Goal: Task Accomplishment & Management: Manage account settings

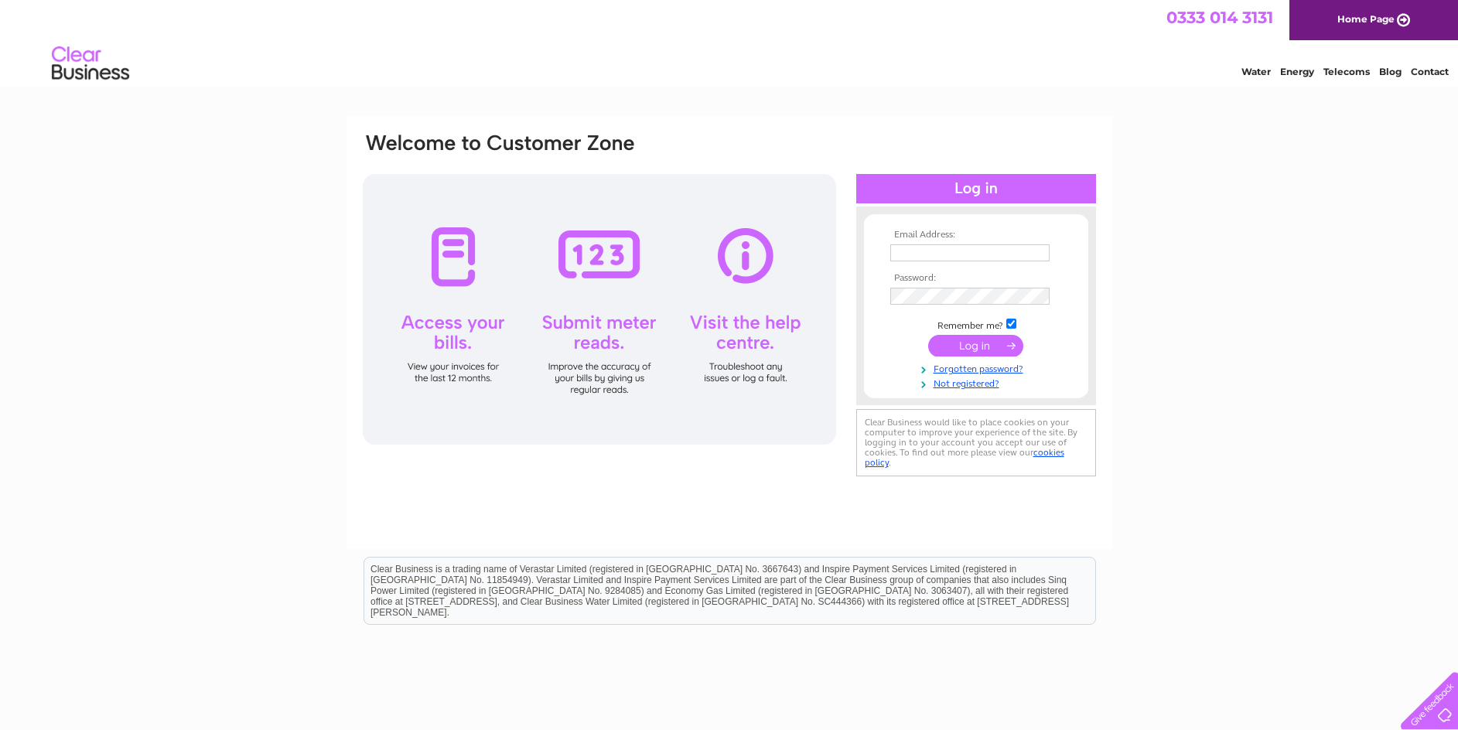
type input "jjbassiltd@hotmail.com"
click at [962, 345] on input "submit" at bounding box center [975, 346] width 95 height 22
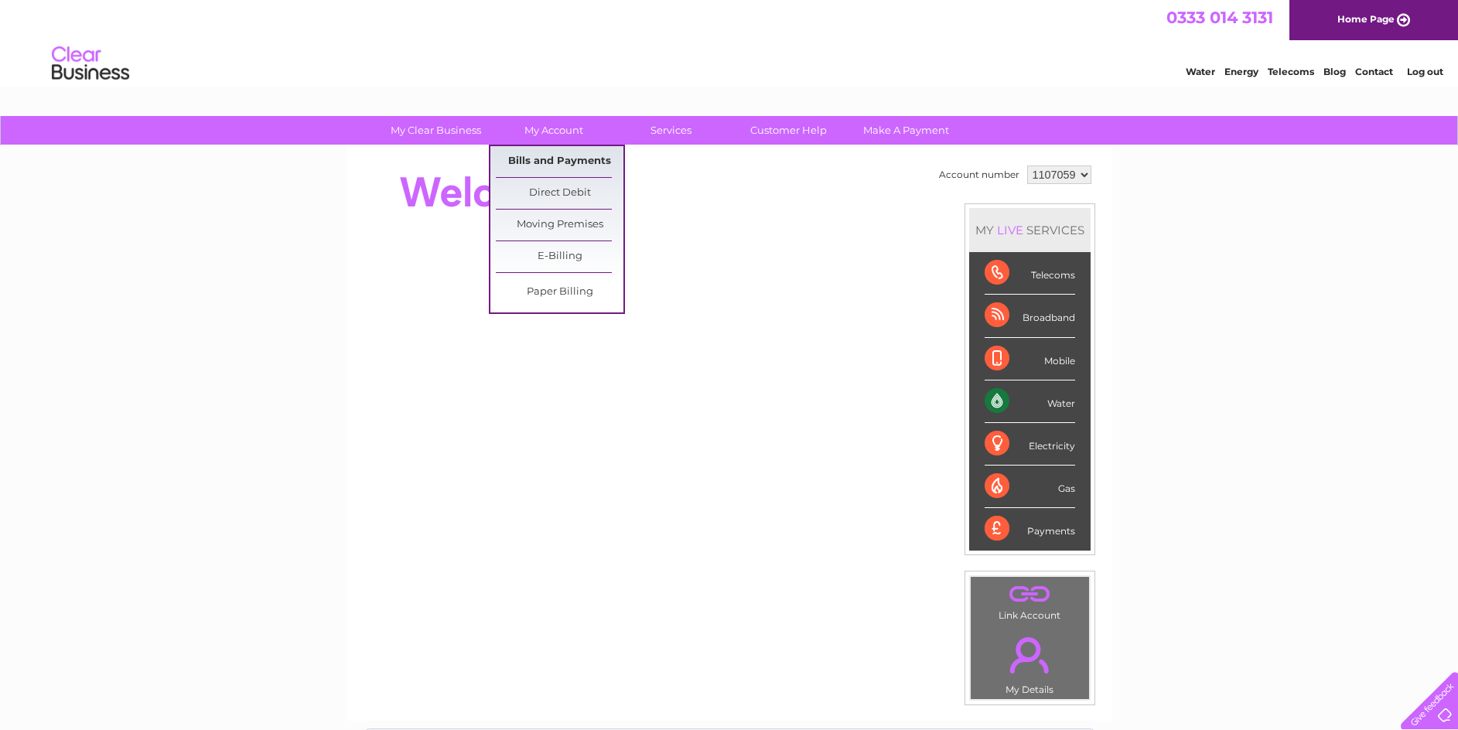
click at [575, 157] on link "Bills and Payments" at bounding box center [560, 161] width 128 height 31
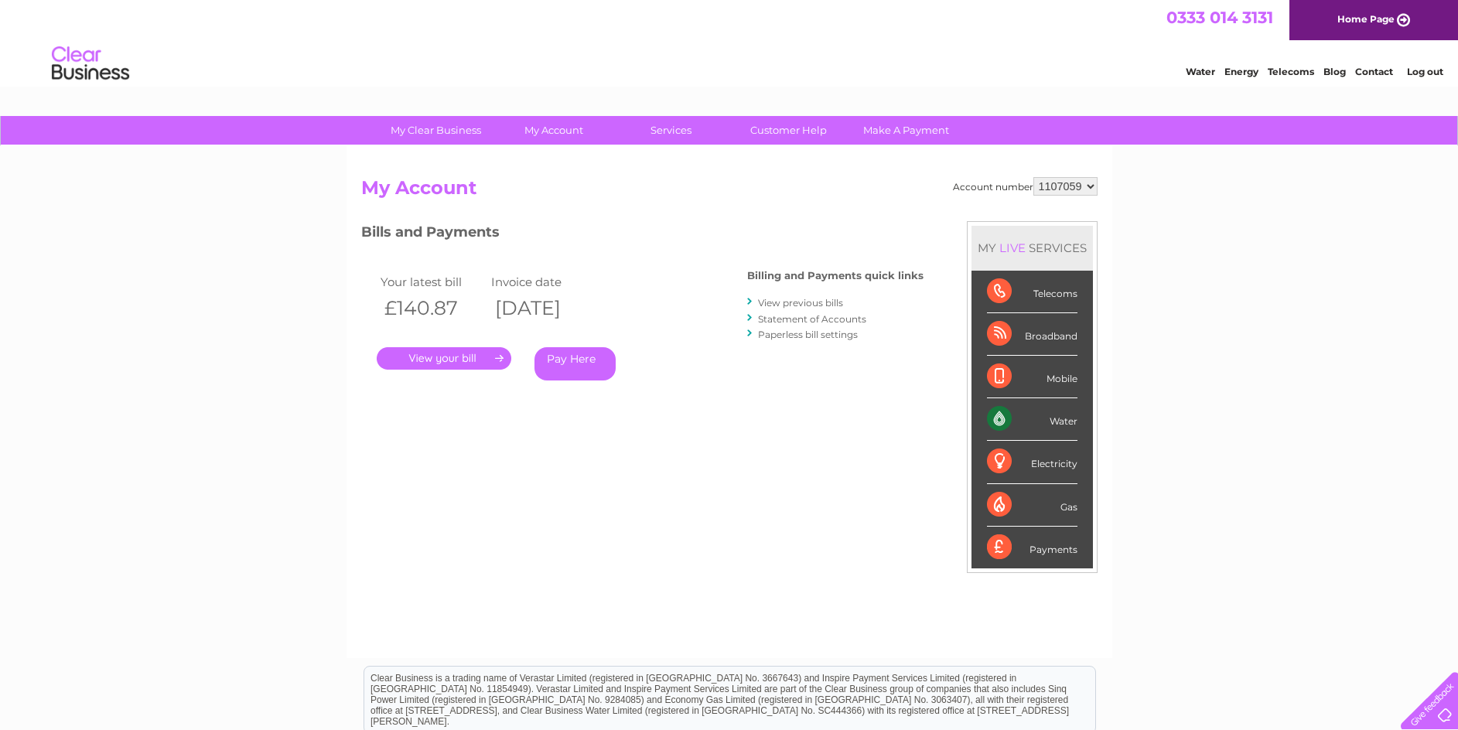
click at [463, 357] on link "." at bounding box center [444, 358] width 135 height 22
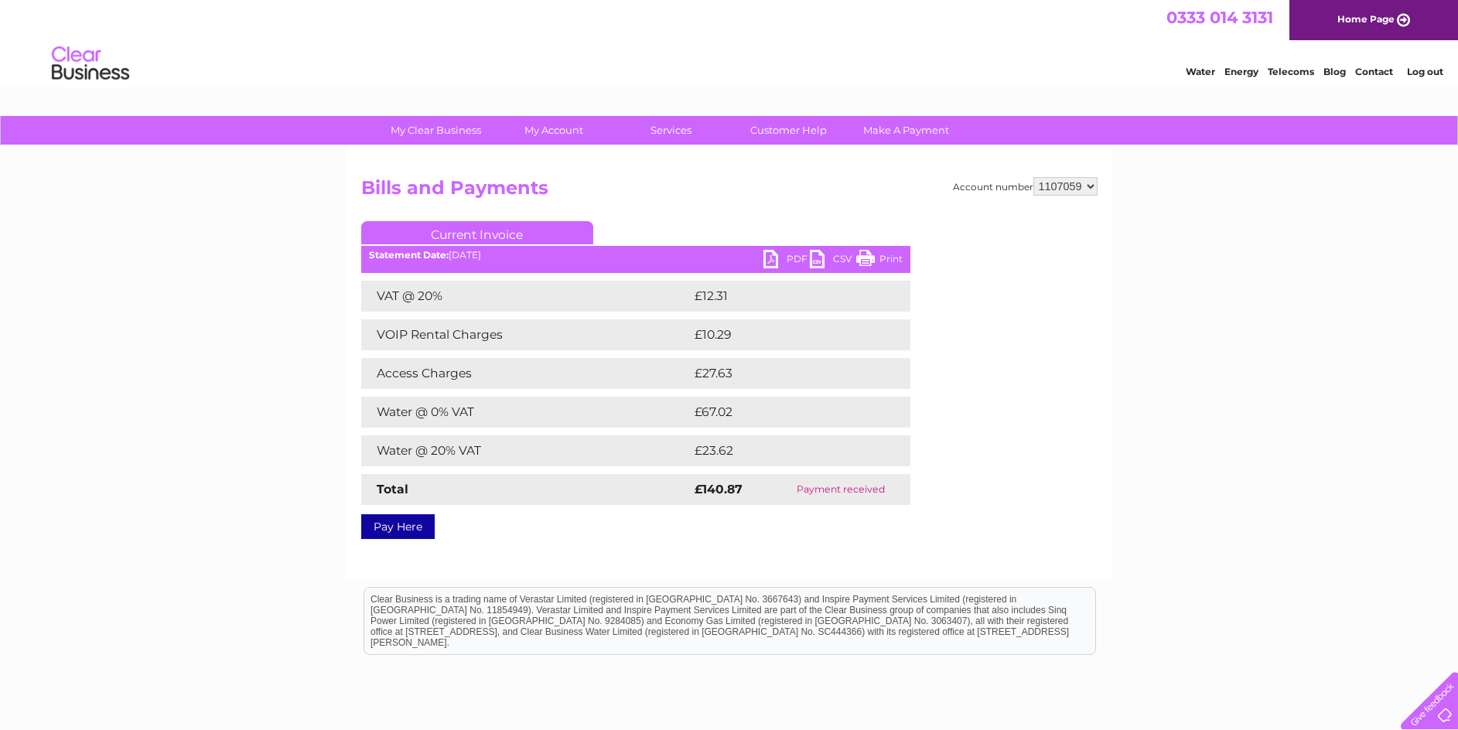
click at [776, 263] on link "PDF" at bounding box center [786, 261] width 46 height 22
